Goal: Information Seeking & Learning: Learn about a topic

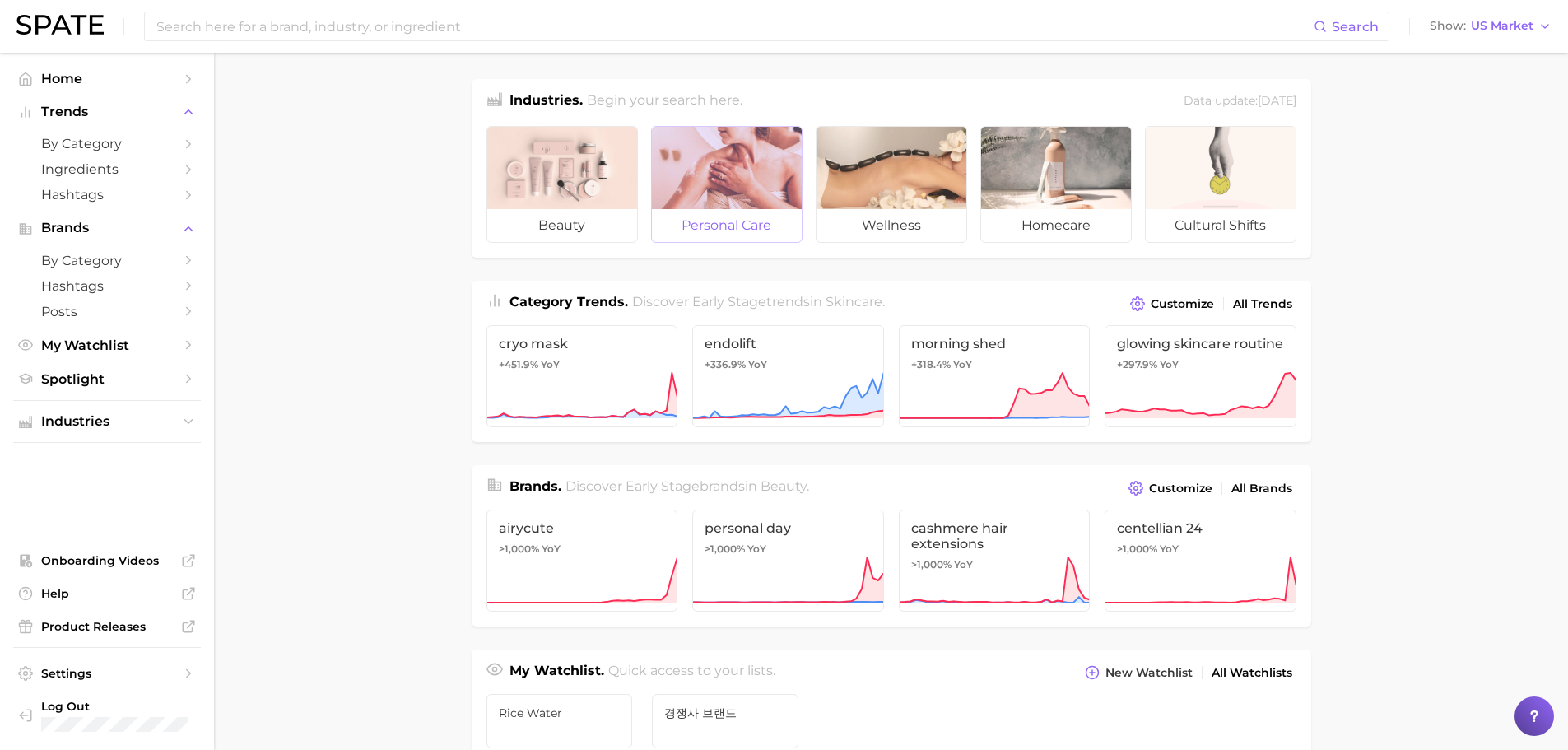
click at [746, 188] on div at bounding box center [726, 168] width 150 height 82
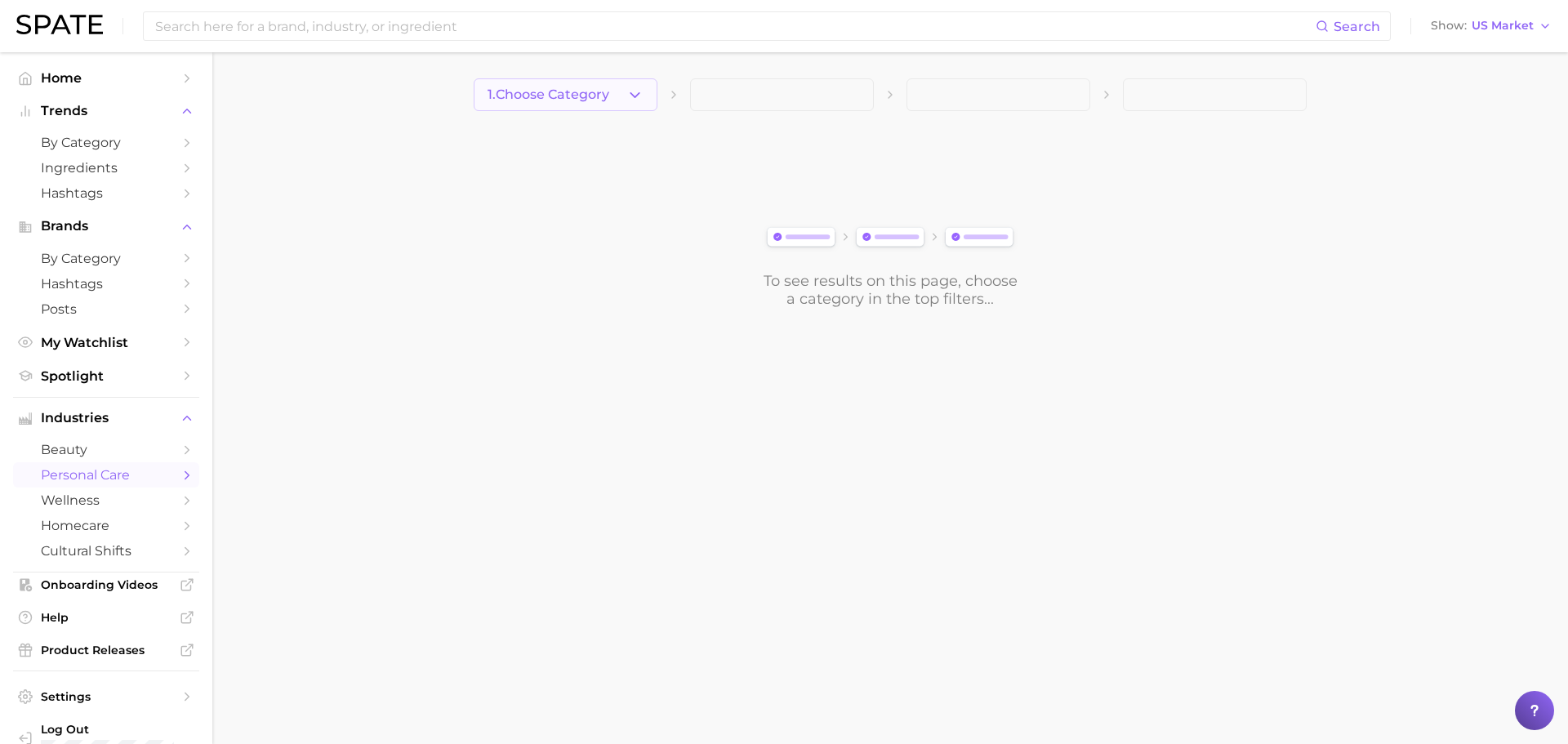
click at [643, 94] on icon "button" at bounding box center [635, 95] width 17 height 17
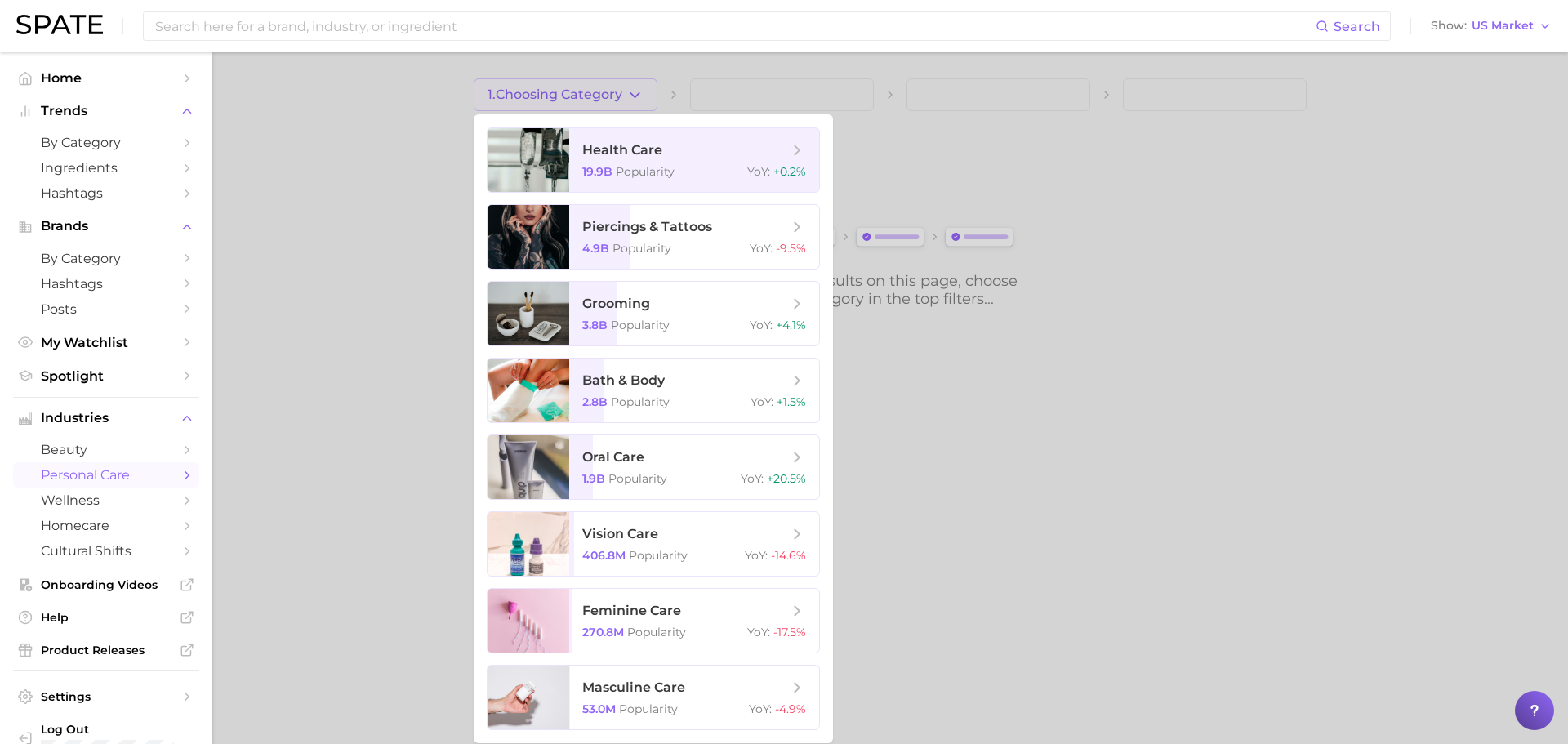
click at [362, 394] on div at bounding box center [784, 372] width 1568 height 744
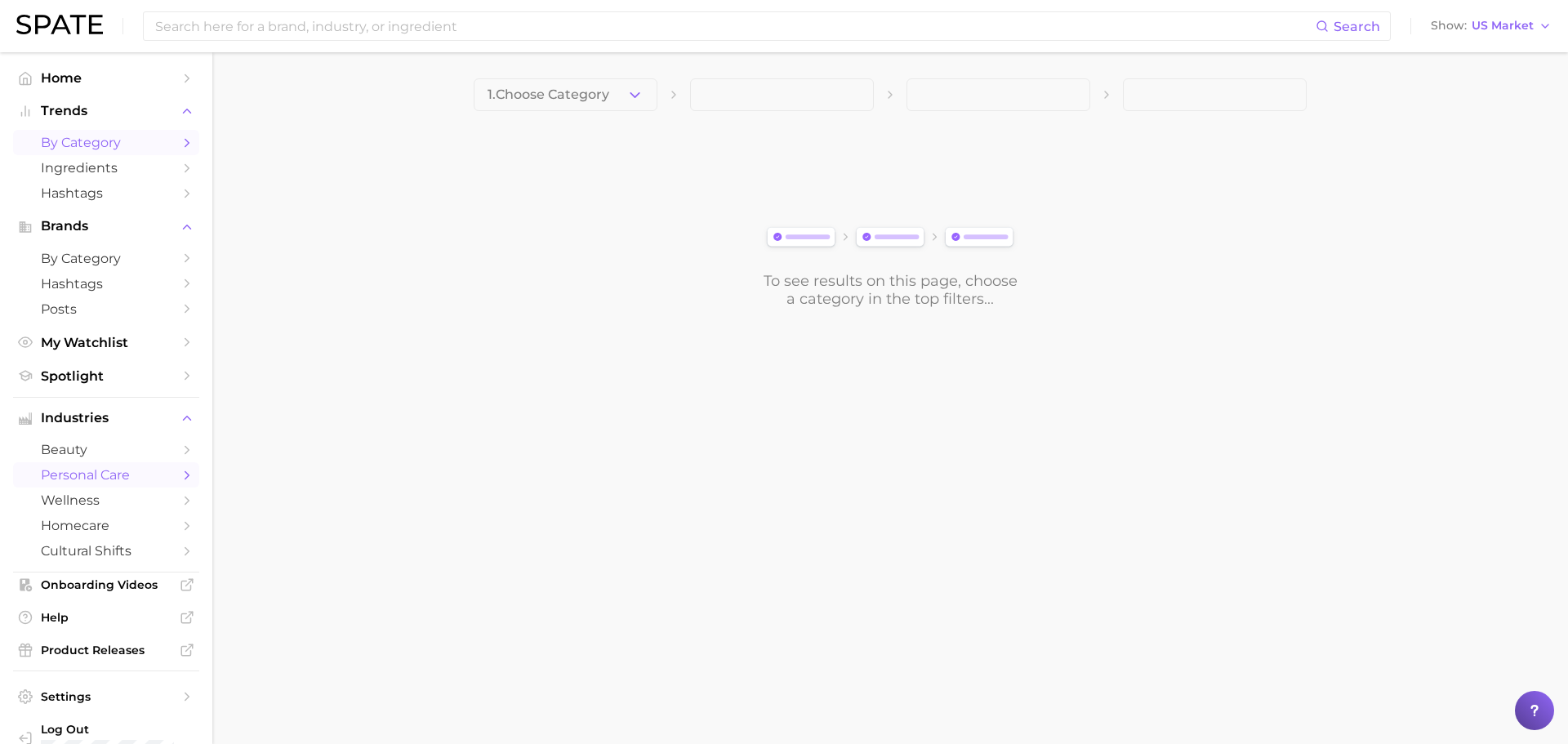
click at [114, 138] on span "by Category" at bounding box center [107, 142] width 131 height 15
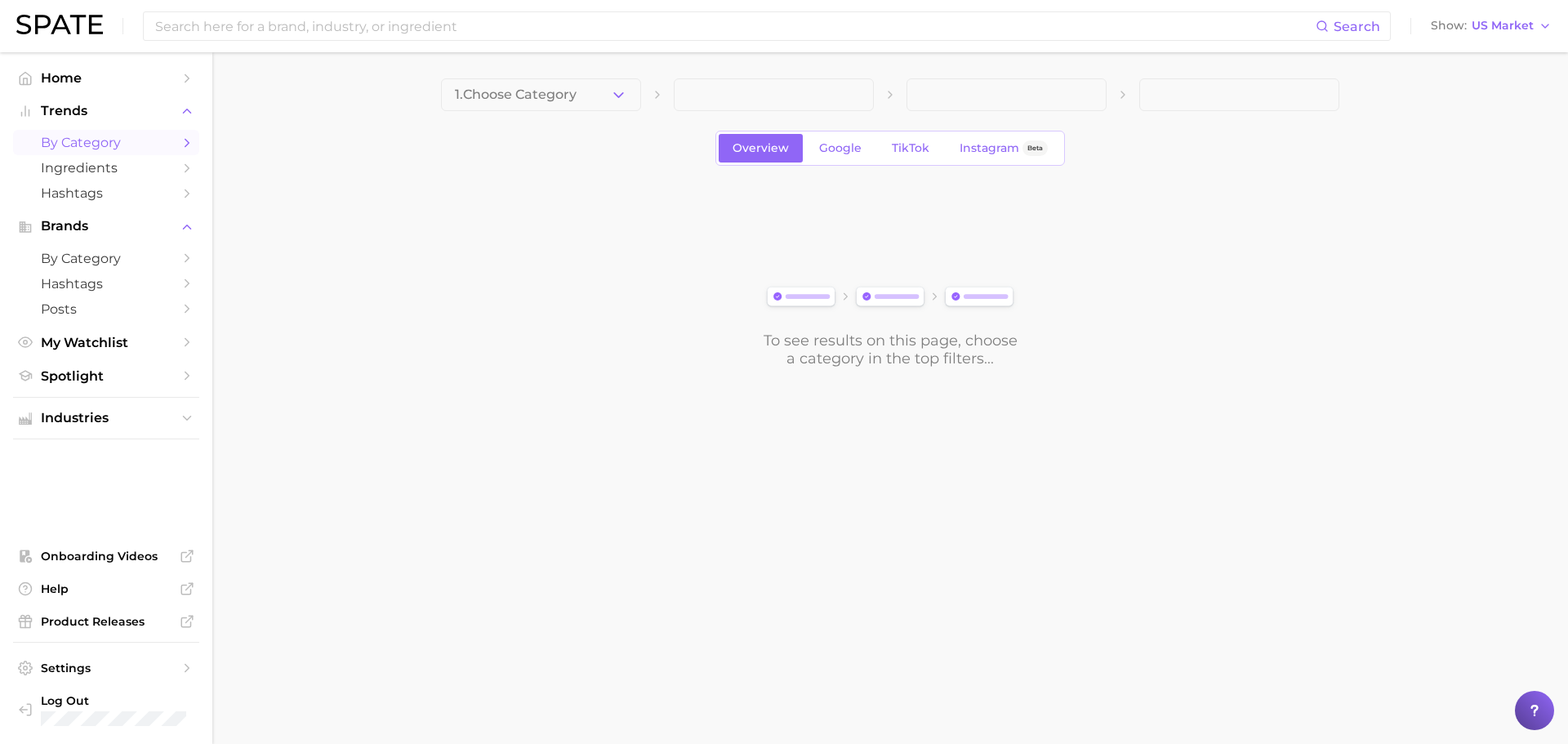
click at [618, 99] on icon "button" at bounding box center [619, 95] width 17 height 17
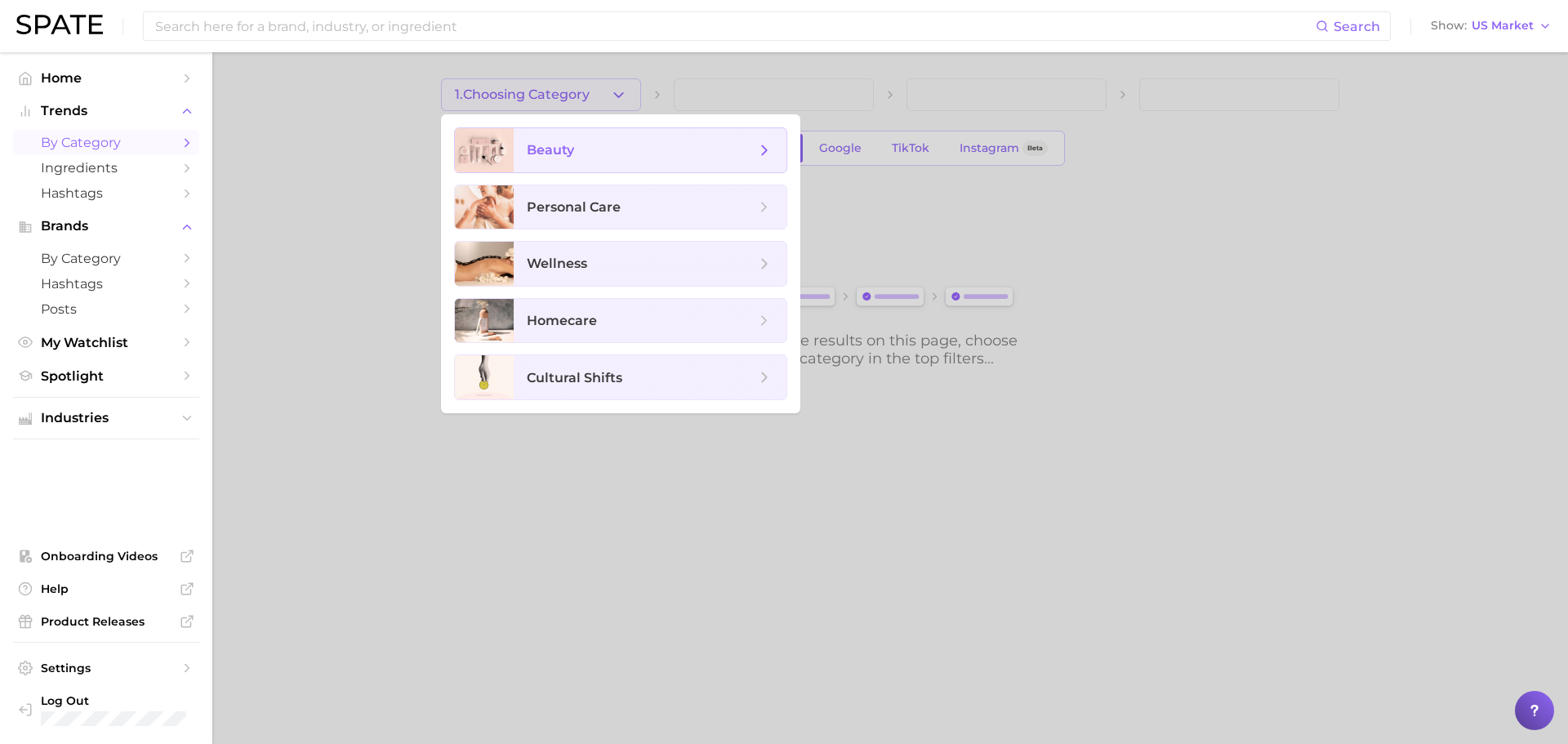
click at [759, 156] on icon at bounding box center [764, 150] width 18 height 18
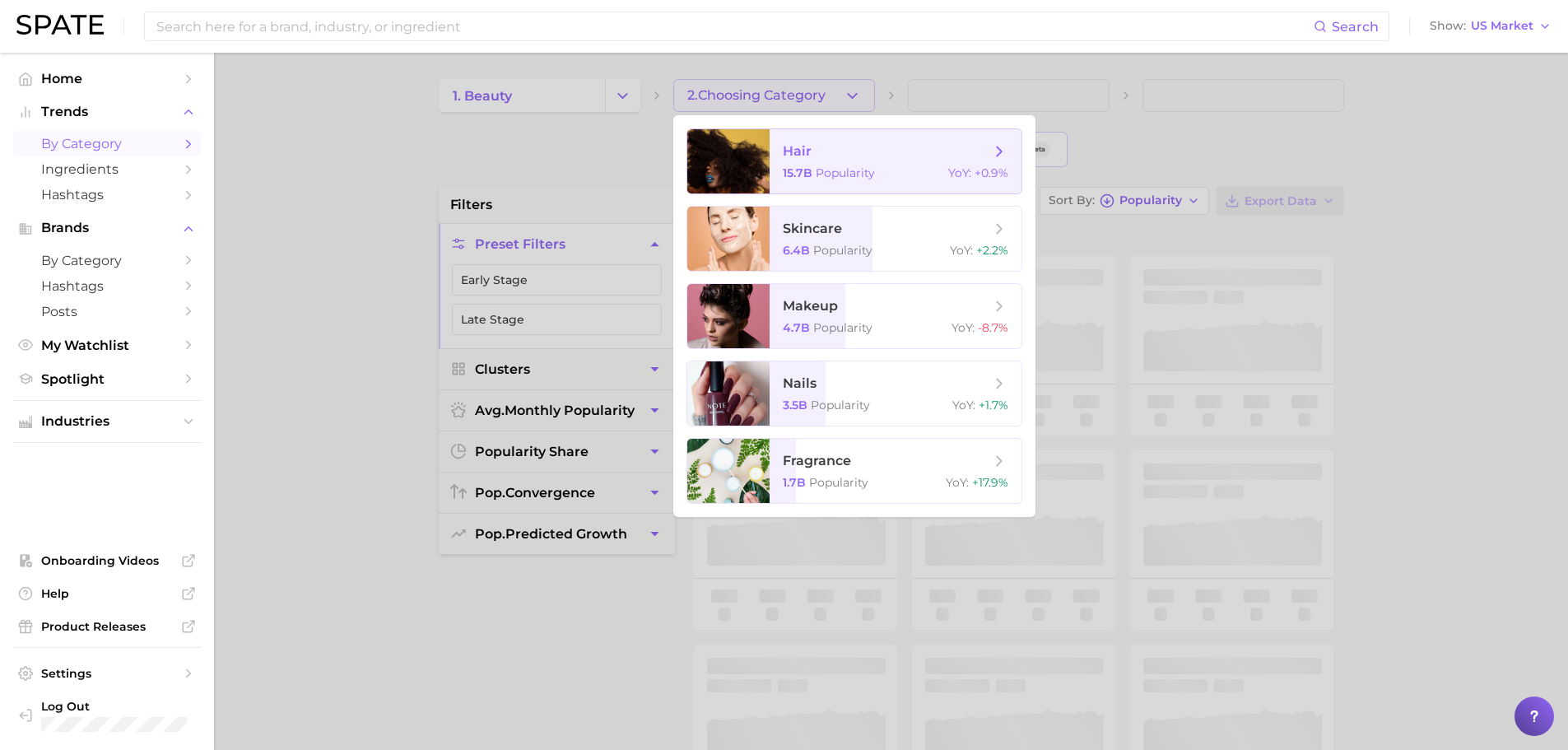
click at [852, 166] on span "Popularity" at bounding box center [845, 172] width 59 height 15
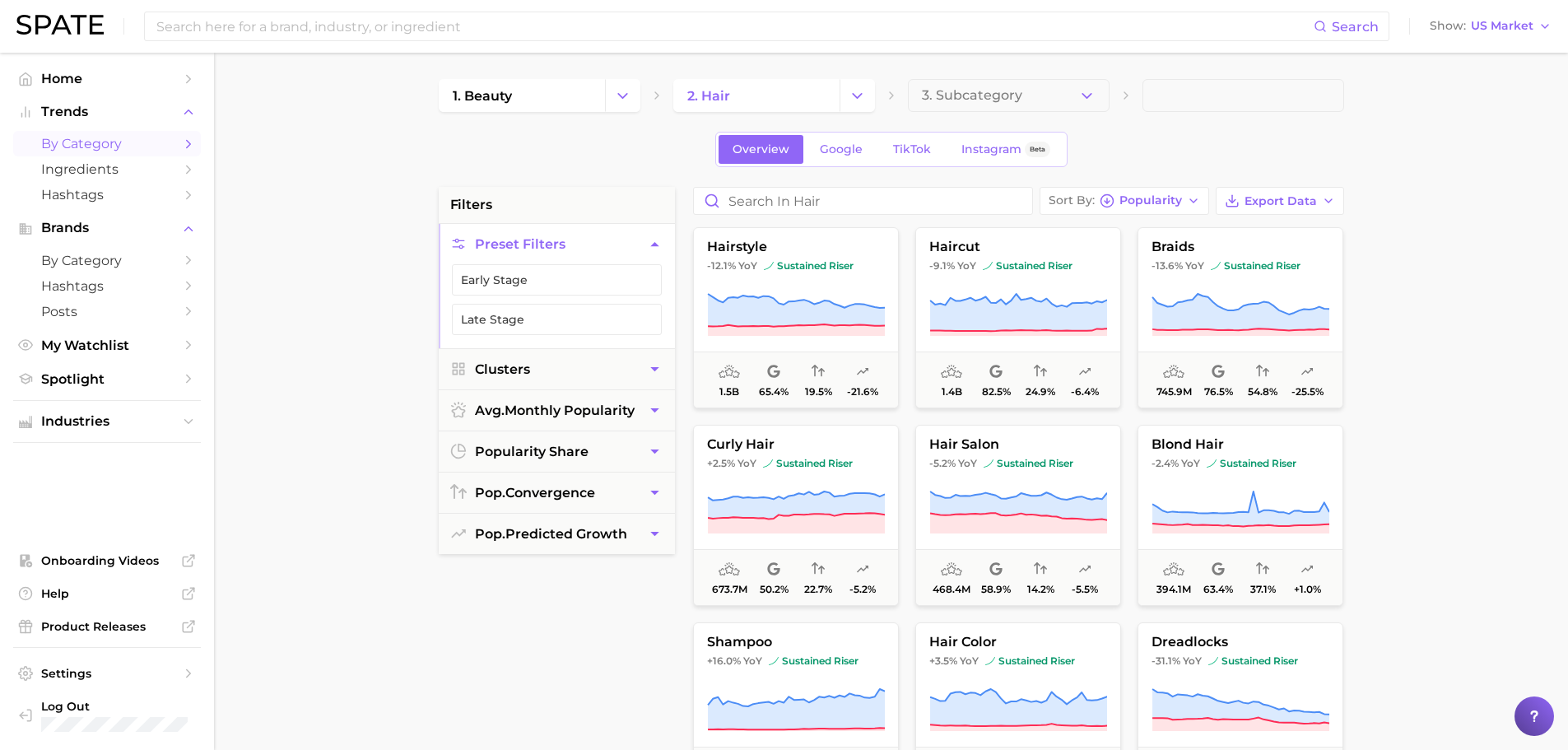
click at [856, 167] on div "Overview Google TikTok Instagram Beta" at bounding box center [892, 149] width 353 height 36
click at [853, 158] on link "Google" at bounding box center [841, 149] width 71 height 29
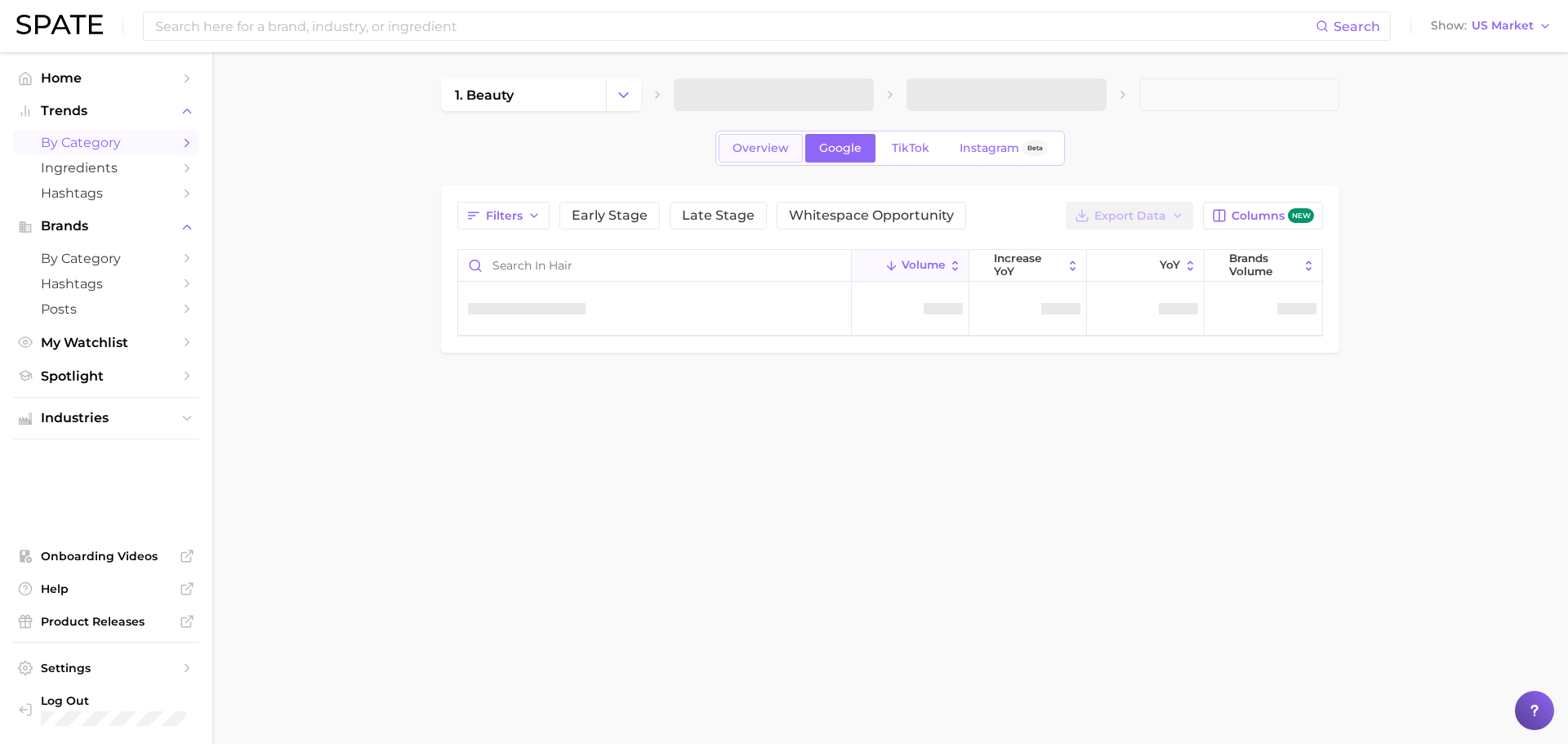
click at [748, 146] on span "Overview" at bounding box center [760, 148] width 57 height 13
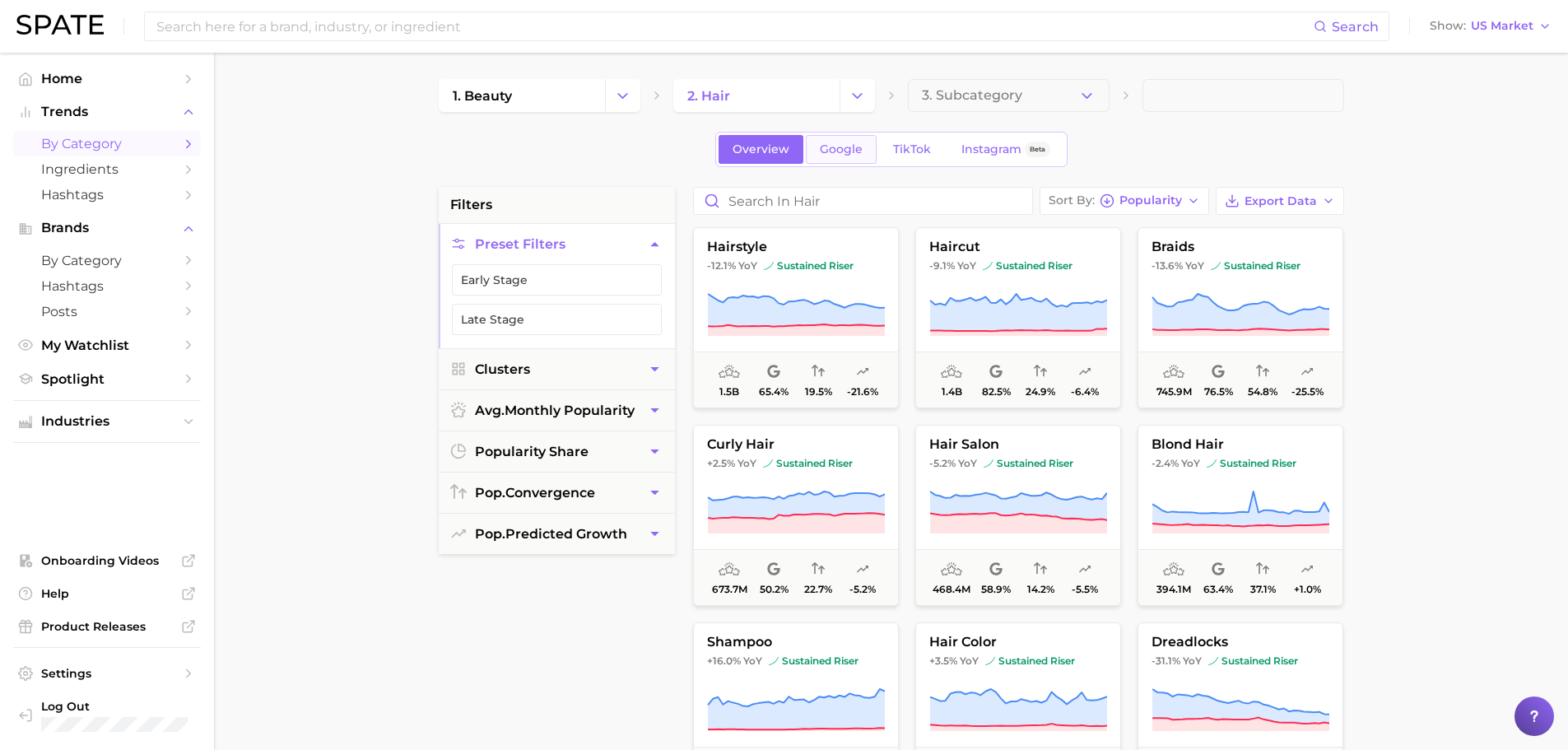
click at [836, 148] on span "Google" at bounding box center [842, 149] width 43 height 14
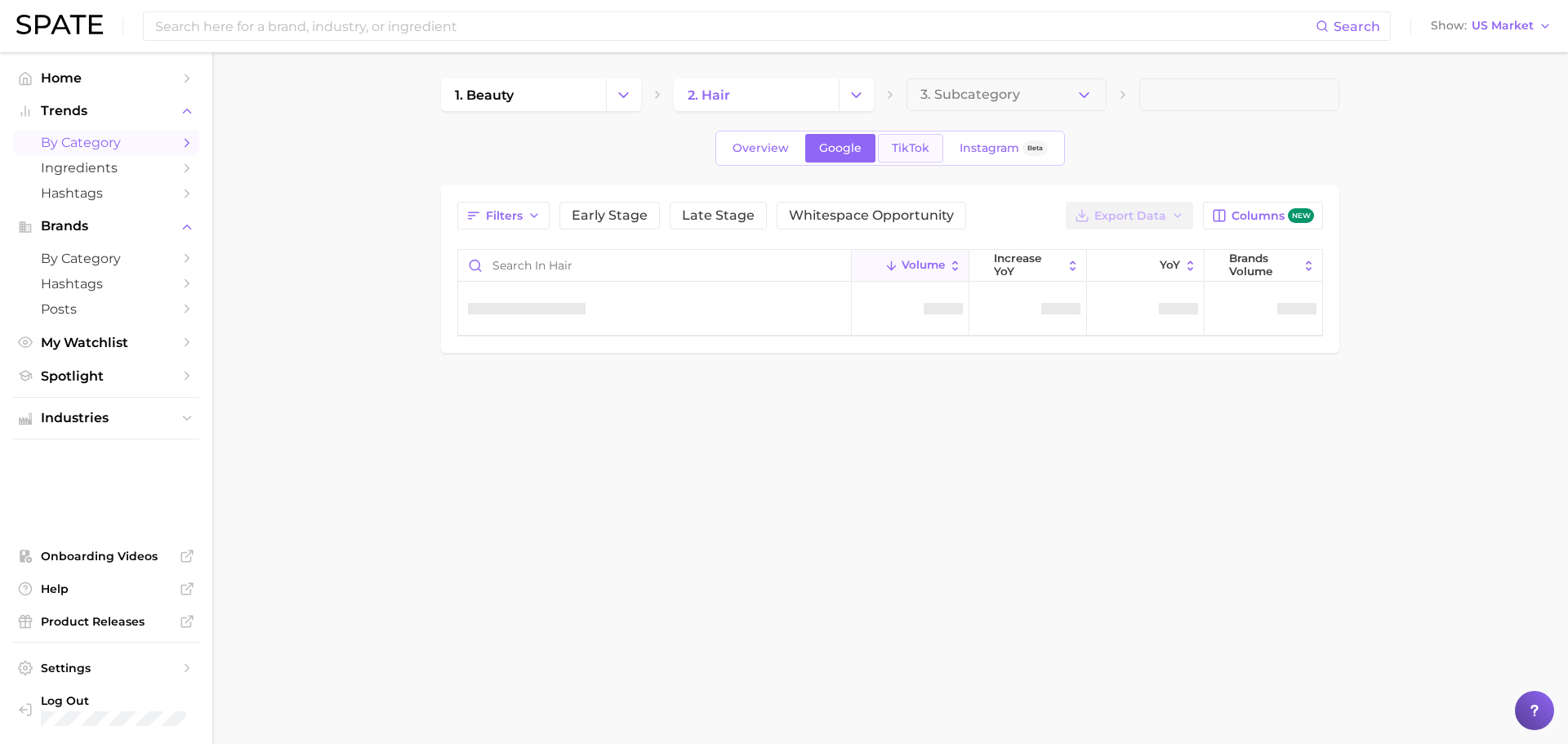
click at [893, 156] on link "TikTok" at bounding box center [911, 148] width 65 height 29
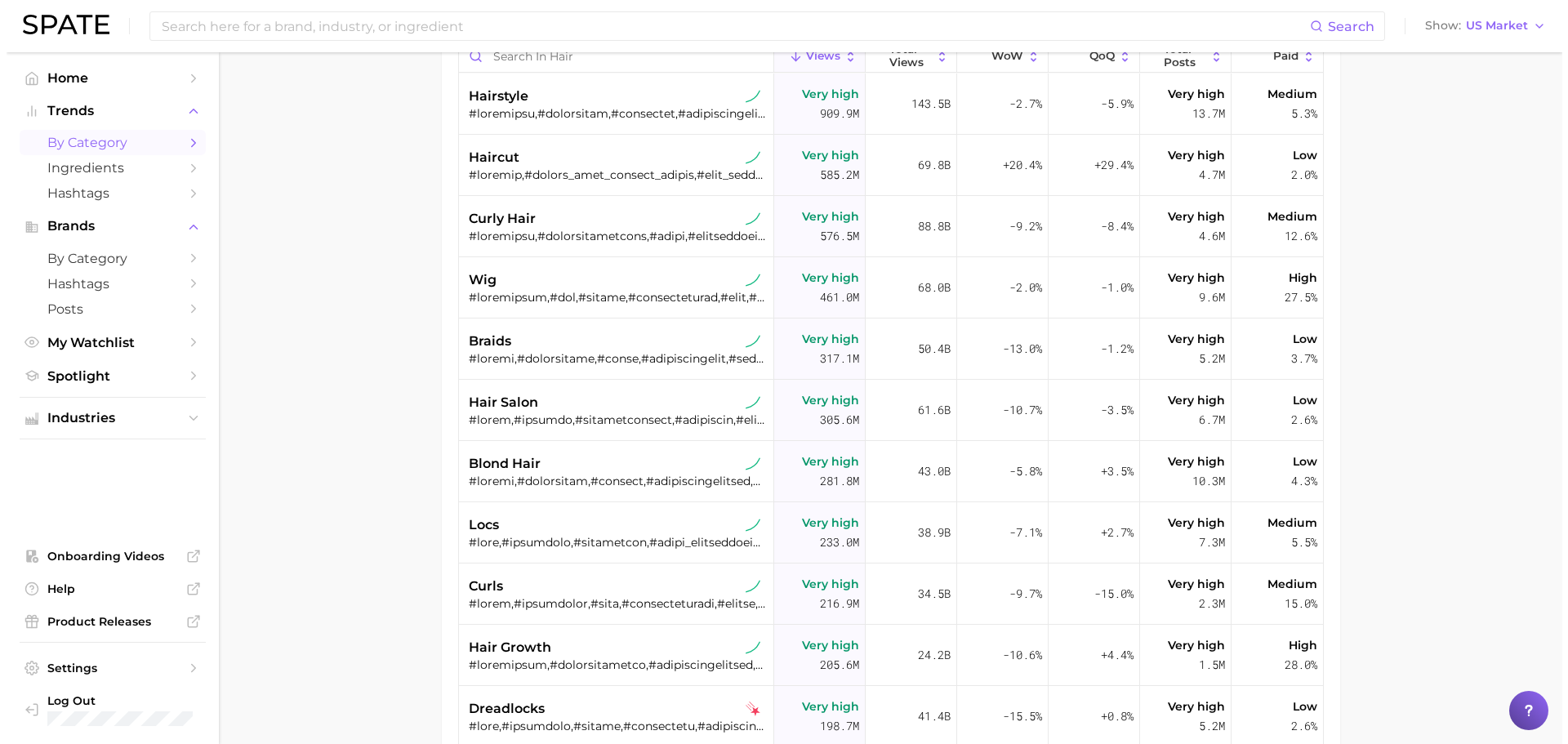
scroll to position [245, 0]
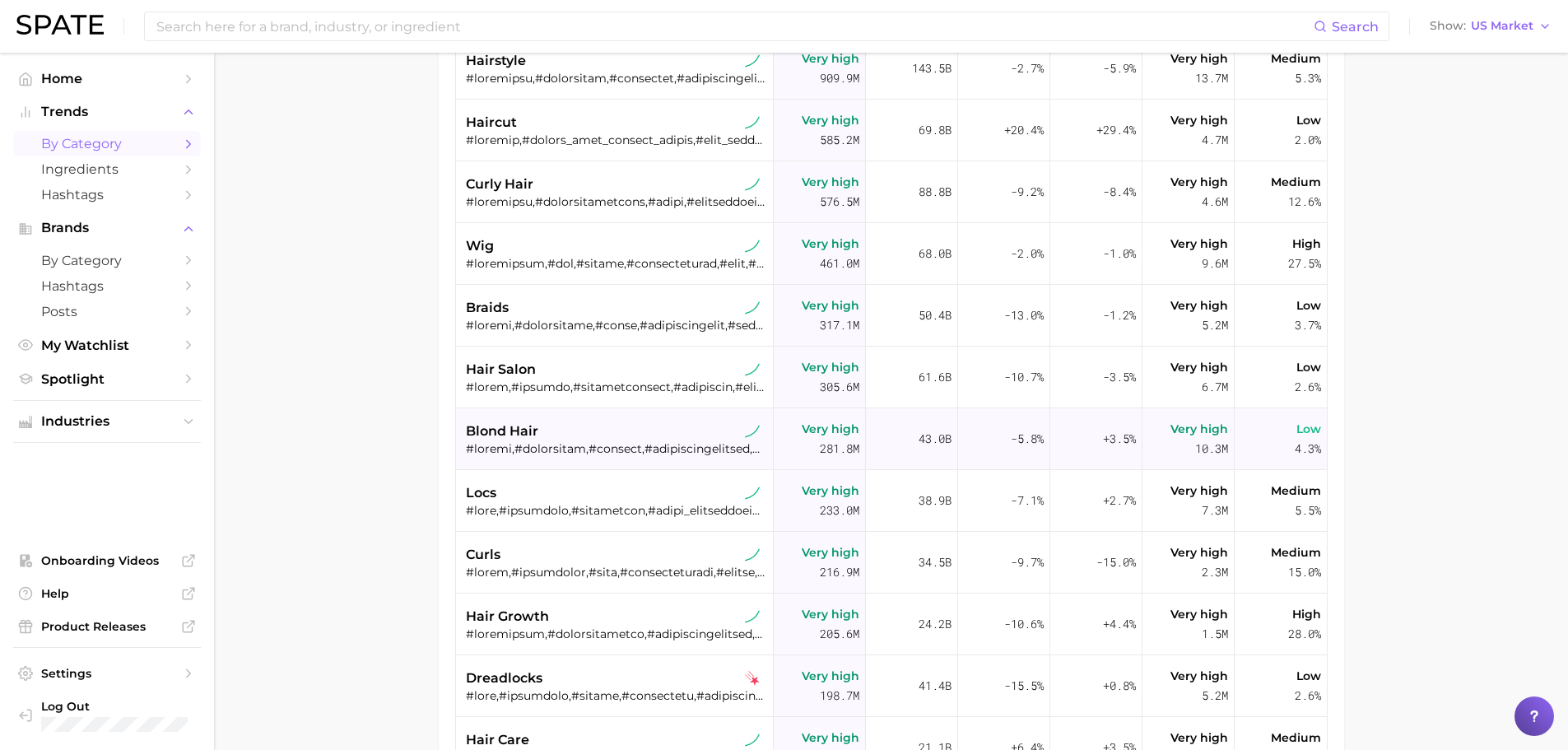
click at [530, 443] on div at bounding box center [616, 449] width 301 height 15
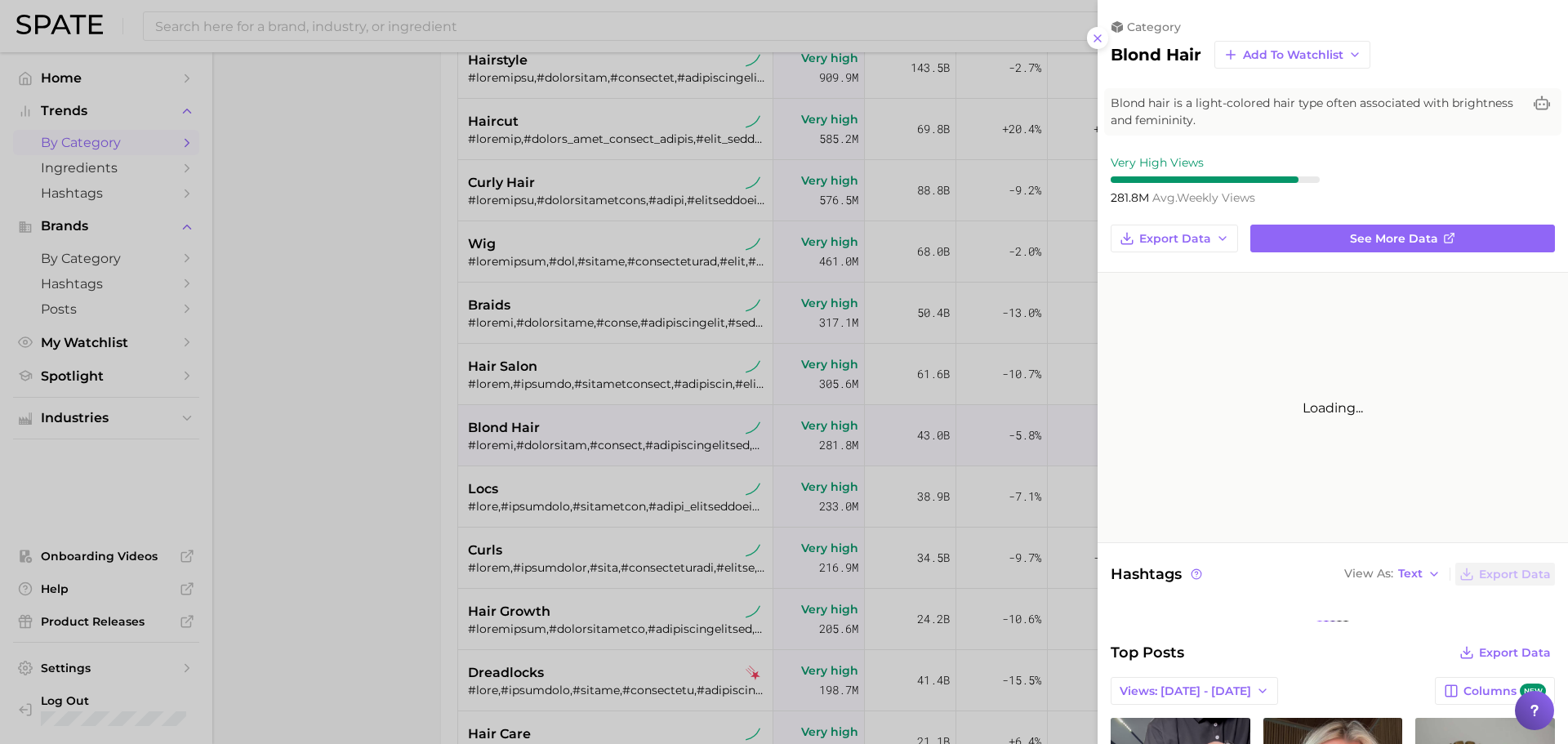
scroll to position [0, 0]
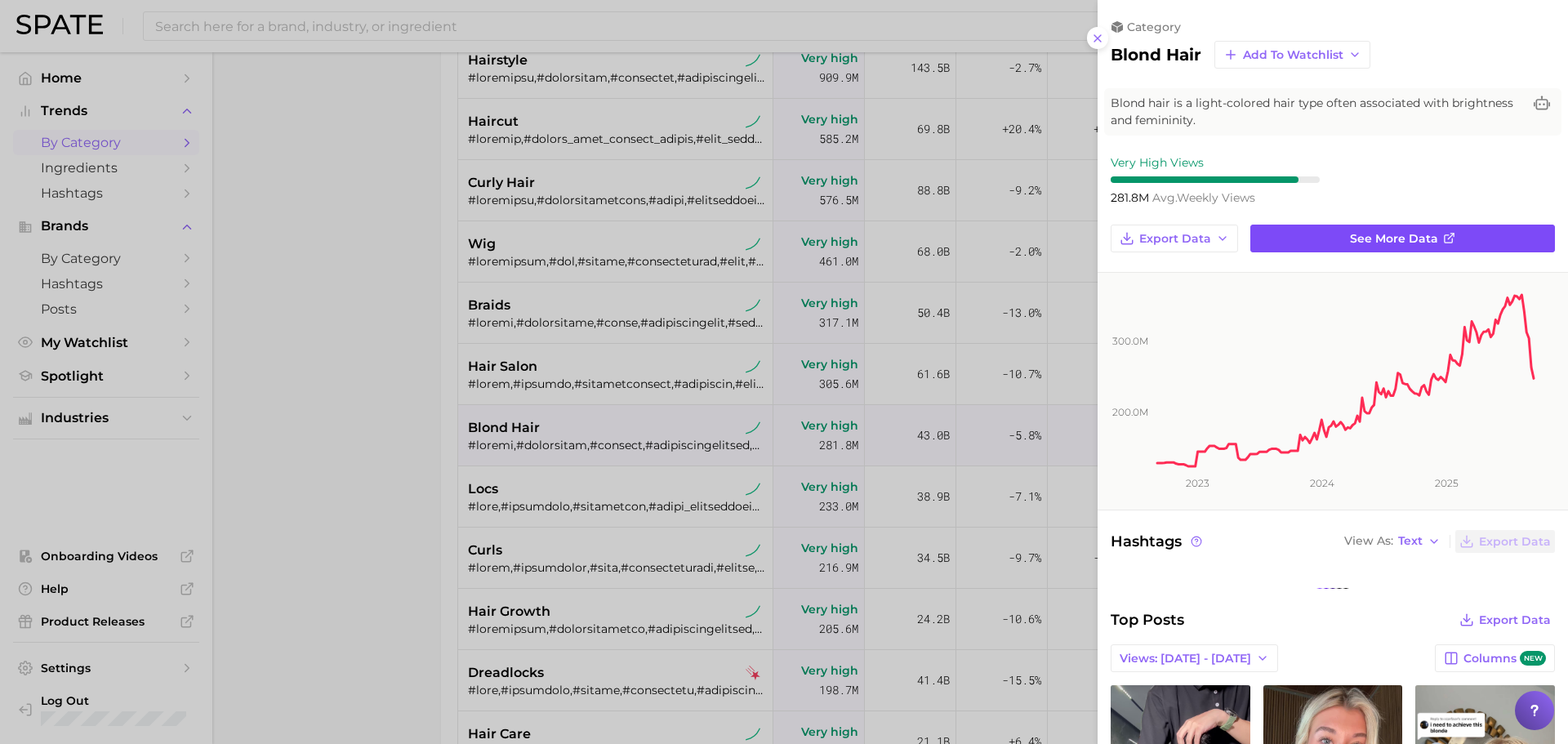
click at [1476, 236] on link "See more data" at bounding box center [1402, 238] width 305 height 28
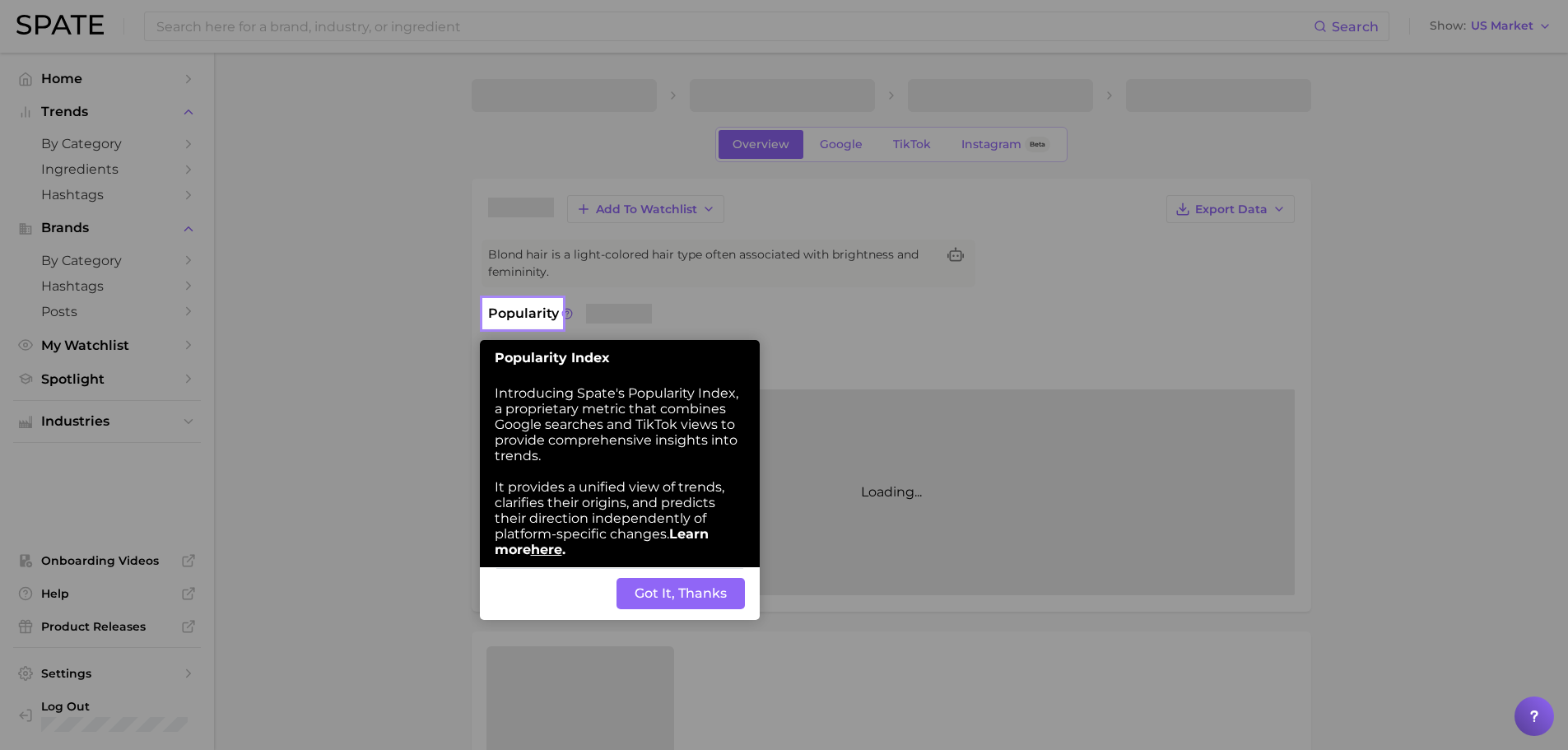
click at [647, 598] on button "Got It, Thanks" at bounding box center [681, 594] width 129 height 31
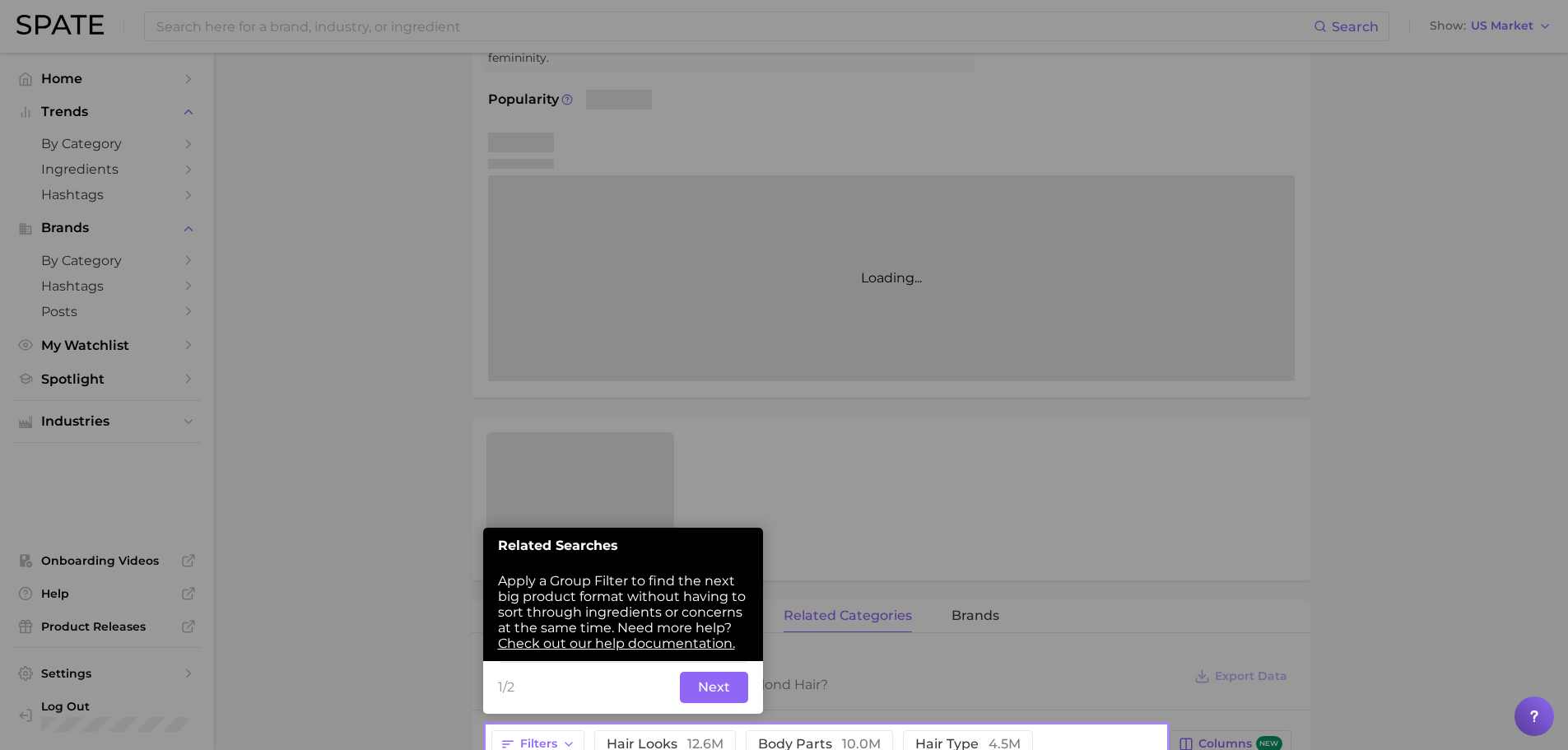
scroll to position [301, 0]
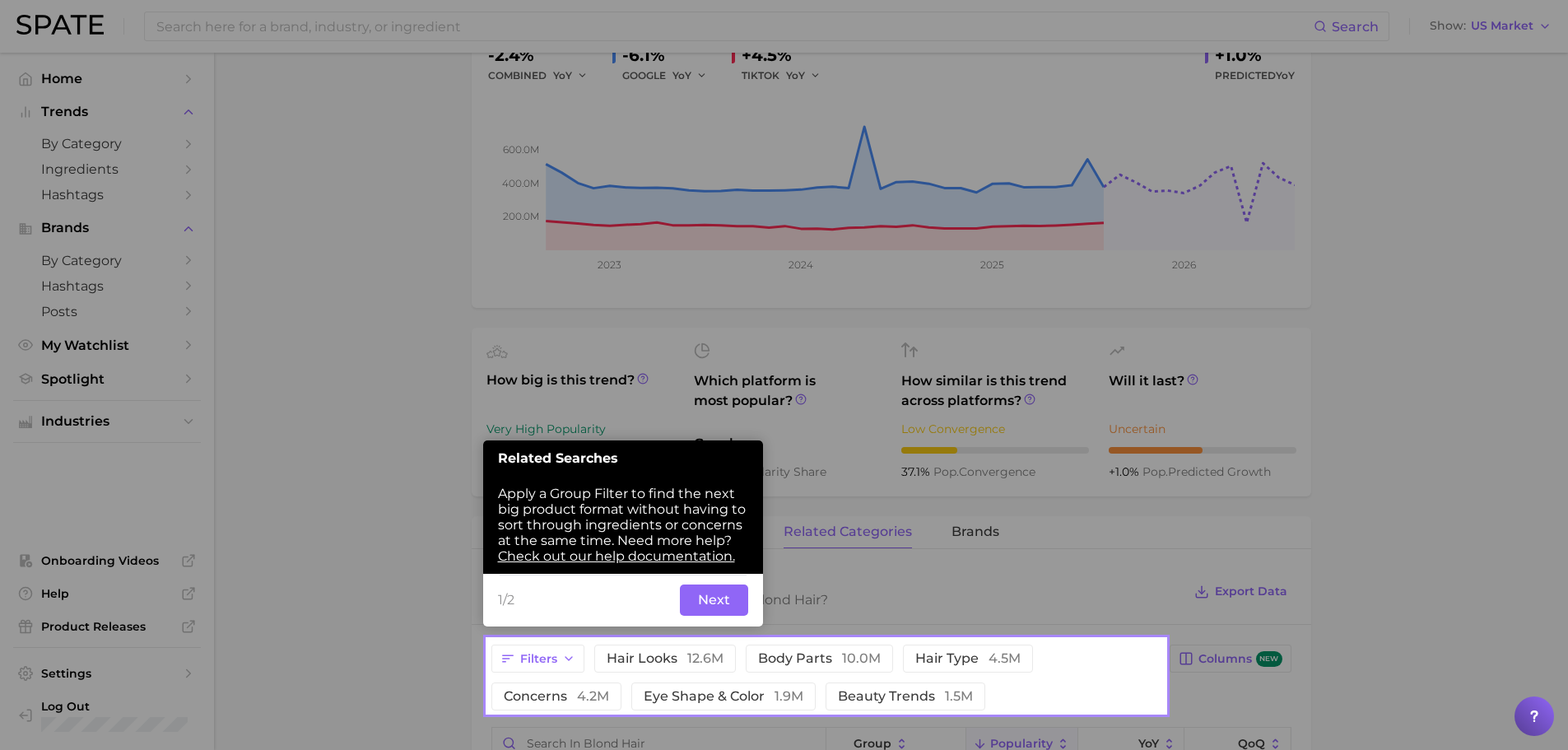
click at [724, 599] on button "Next" at bounding box center [714, 601] width 69 height 31
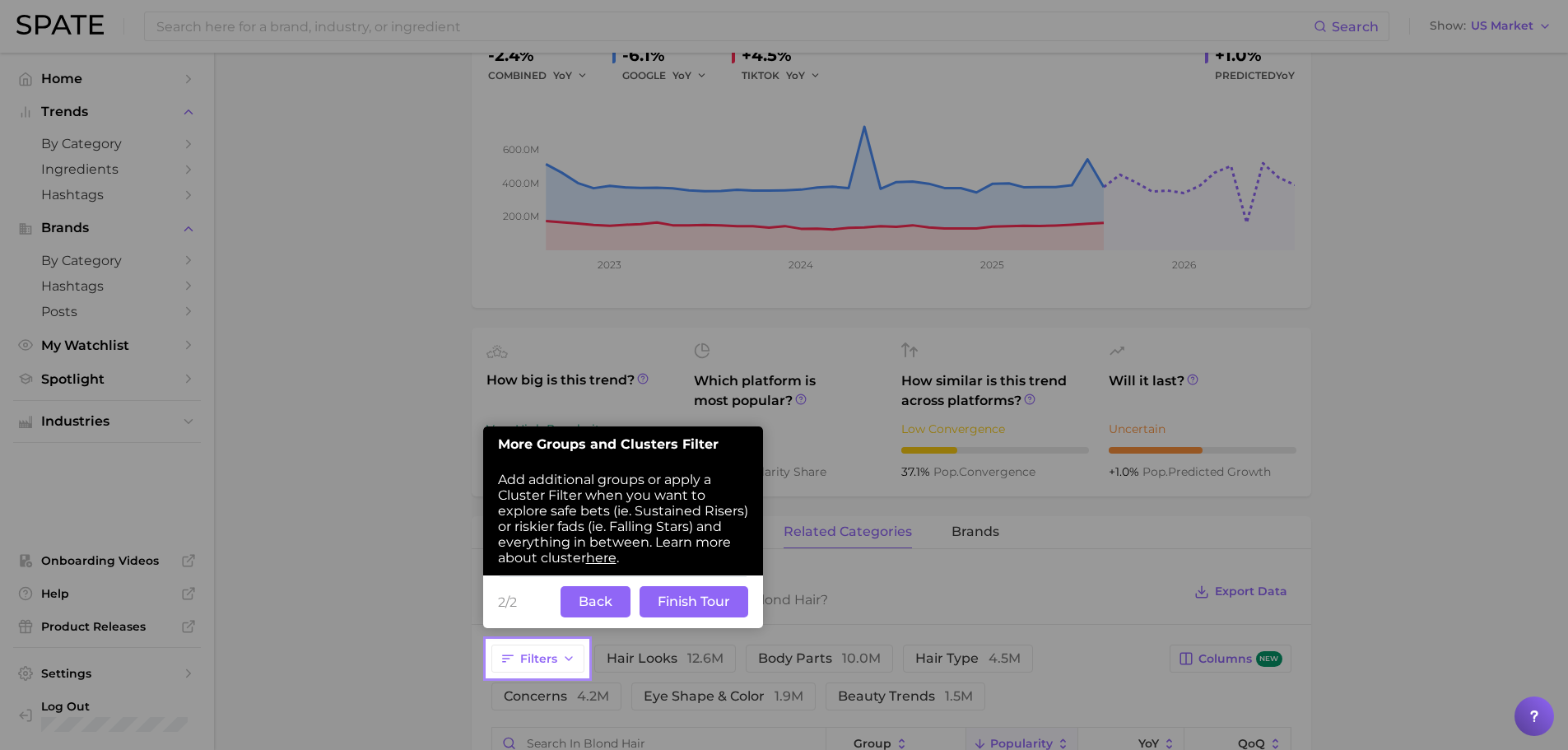
click at [663, 602] on button "Finish Tour" at bounding box center [693, 602] width 108 height 31
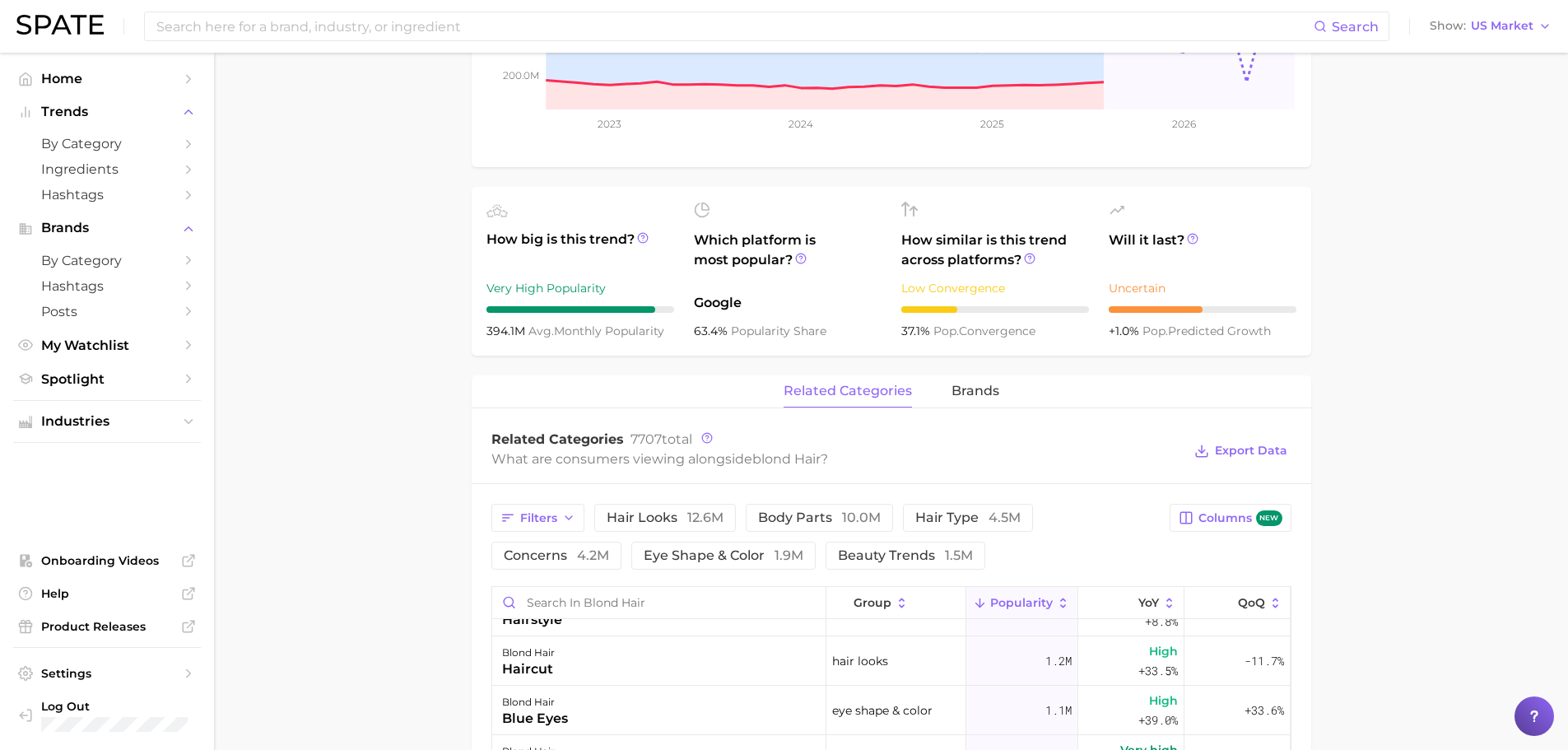
scroll to position [165, 0]
